Goal: Check status: Check status

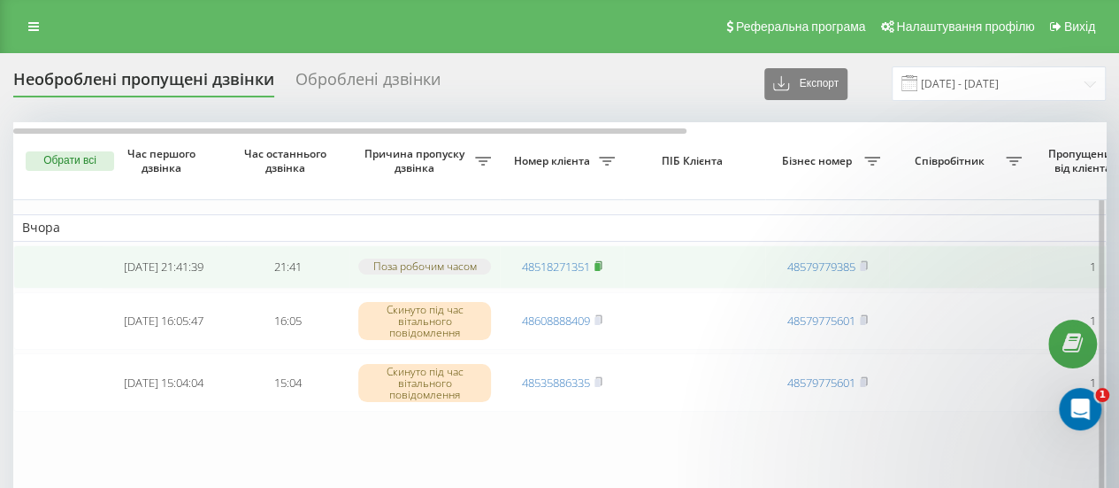
click at [599, 270] on rect at bounding box center [597, 267] width 5 height 8
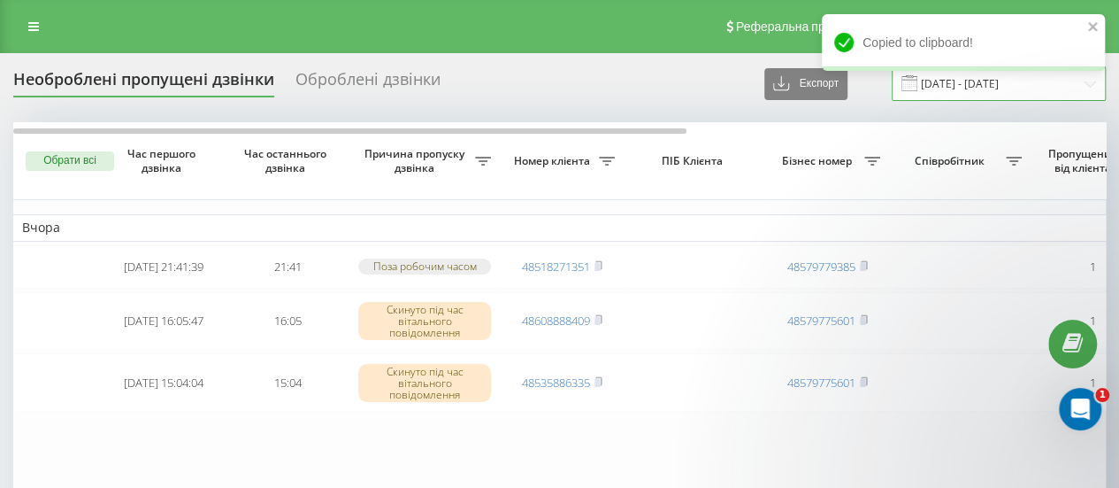
click at [989, 85] on input "[DATE] - [DATE]" at bounding box center [999, 83] width 214 height 35
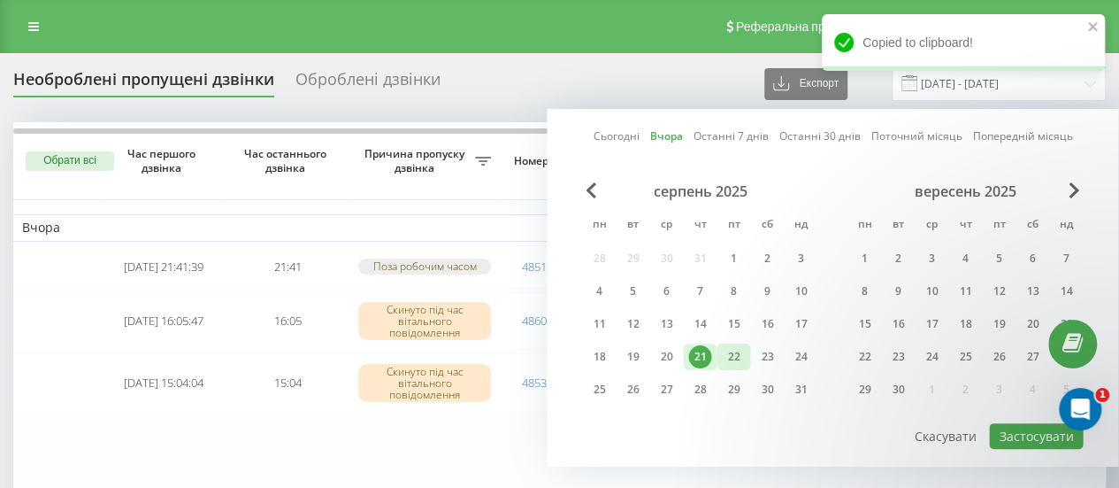
click at [738, 361] on div "22" at bounding box center [733, 356] width 23 height 23
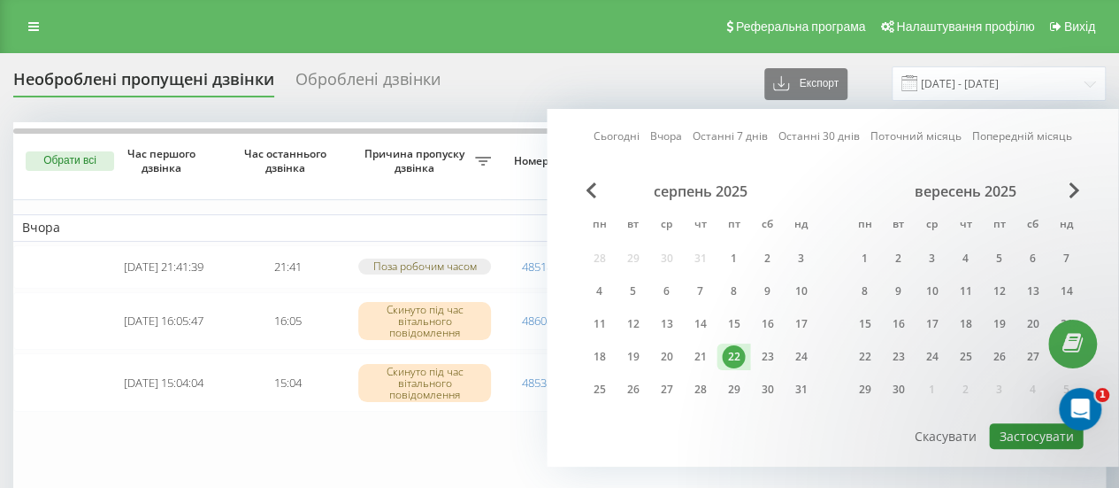
click at [1021, 436] on button "Застосувати" at bounding box center [1036, 436] width 94 height 26
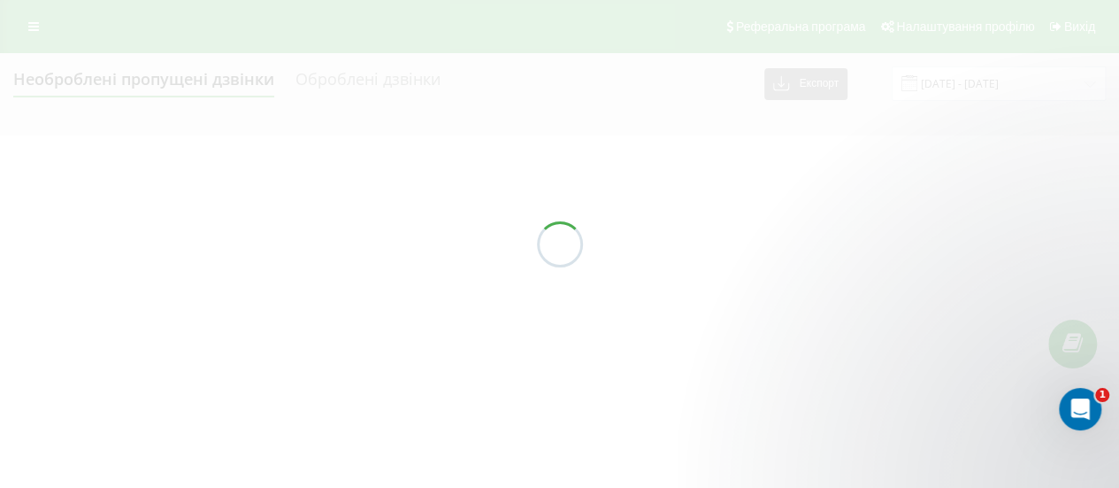
type input "[DATE] - [DATE]"
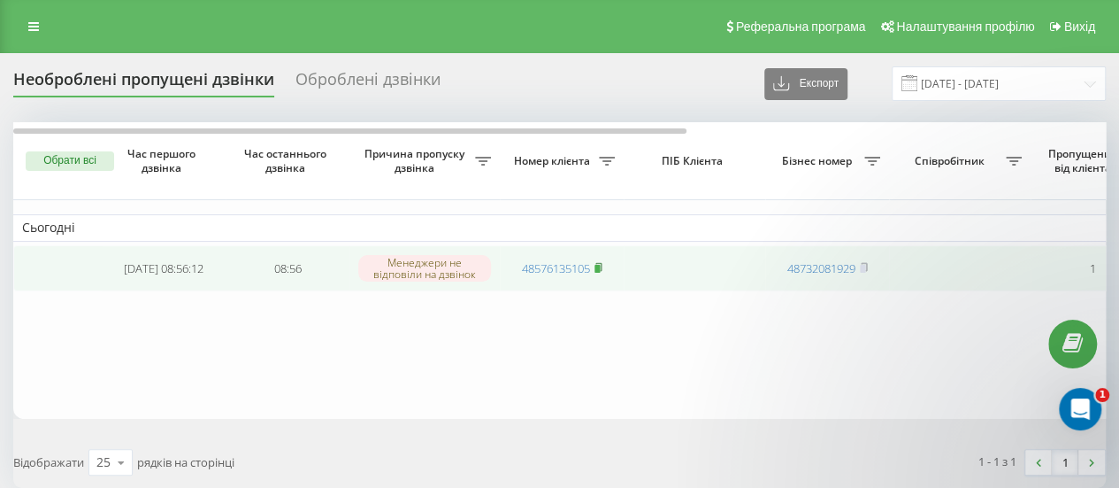
click at [602, 268] on icon at bounding box center [598, 266] width 6 height 8
